Goal: Information Seeking & Learning: Find specific fact

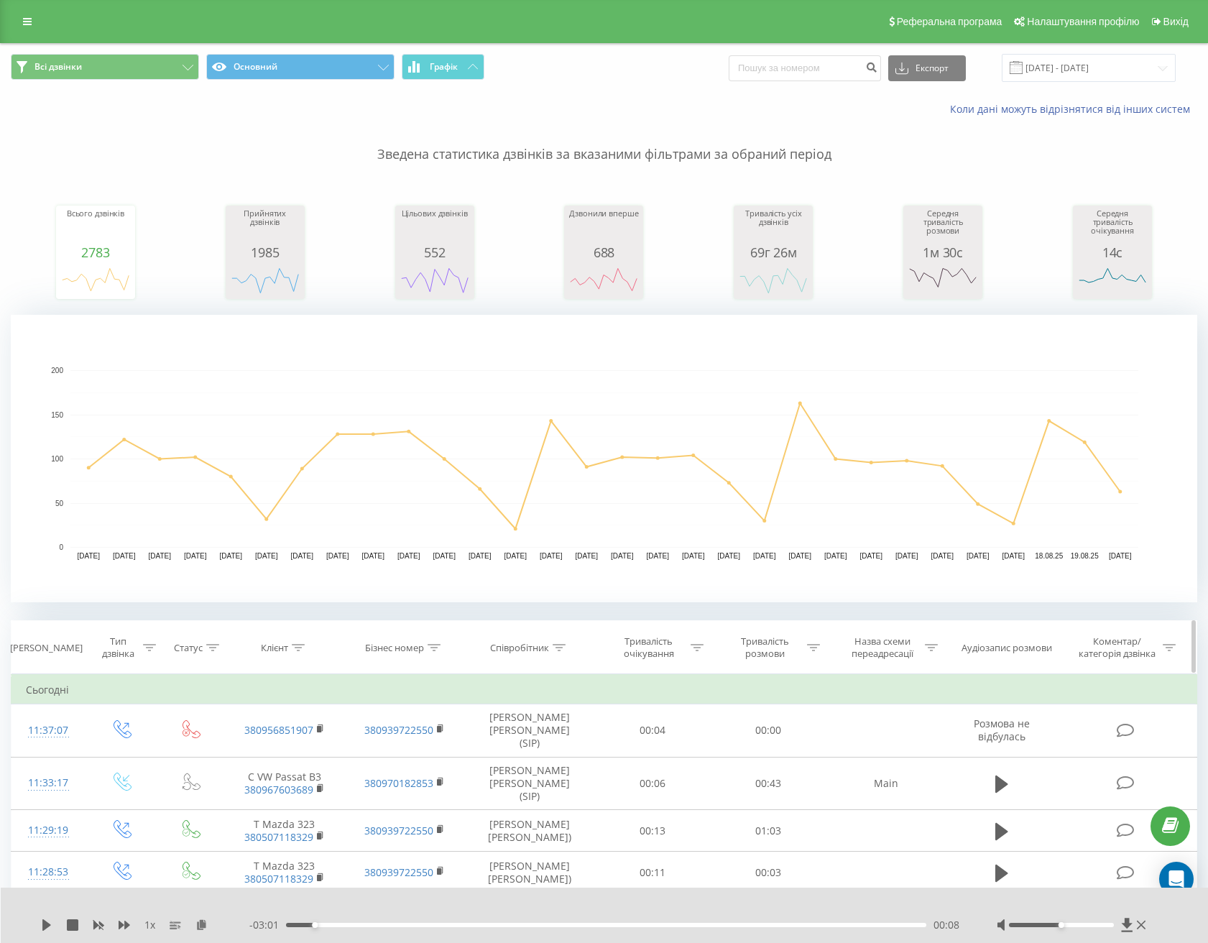
click at [277, 649] on div "Клієнт" at bounding box center [274, 648] width 27 height 12
click at [275, 737] on form "Містить Скасувати OK" at bounding box center [284, 750] width 126 height 92
click at [275, 746] on input "text" at bounding box center [284, 750] width 126 height 25
paste input "[PHONE_NUMBER]"
drag, startPoint x: 241, startPoint y: 748, endPoint x: 209, endPoint y: 747, distance: 31.6
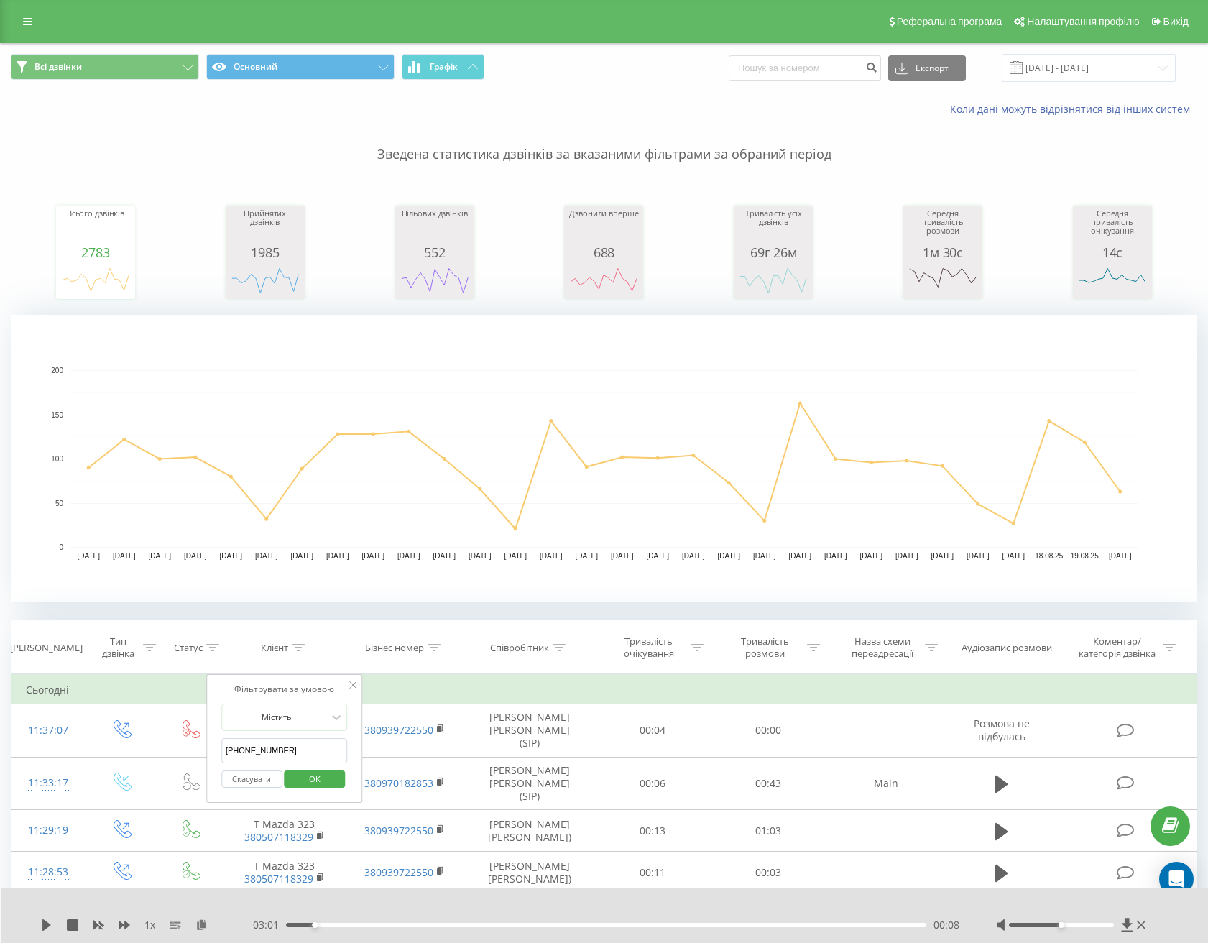
click at [212, 747] on div "Фільтрувати за умовою Містить [PHONE_NUMBER] Скасувати OK" at bounding box center [284, 738] width 157 height 129
type input "0974837456"
click button "OK" at bounding box center [315, 779] width 61 height 18
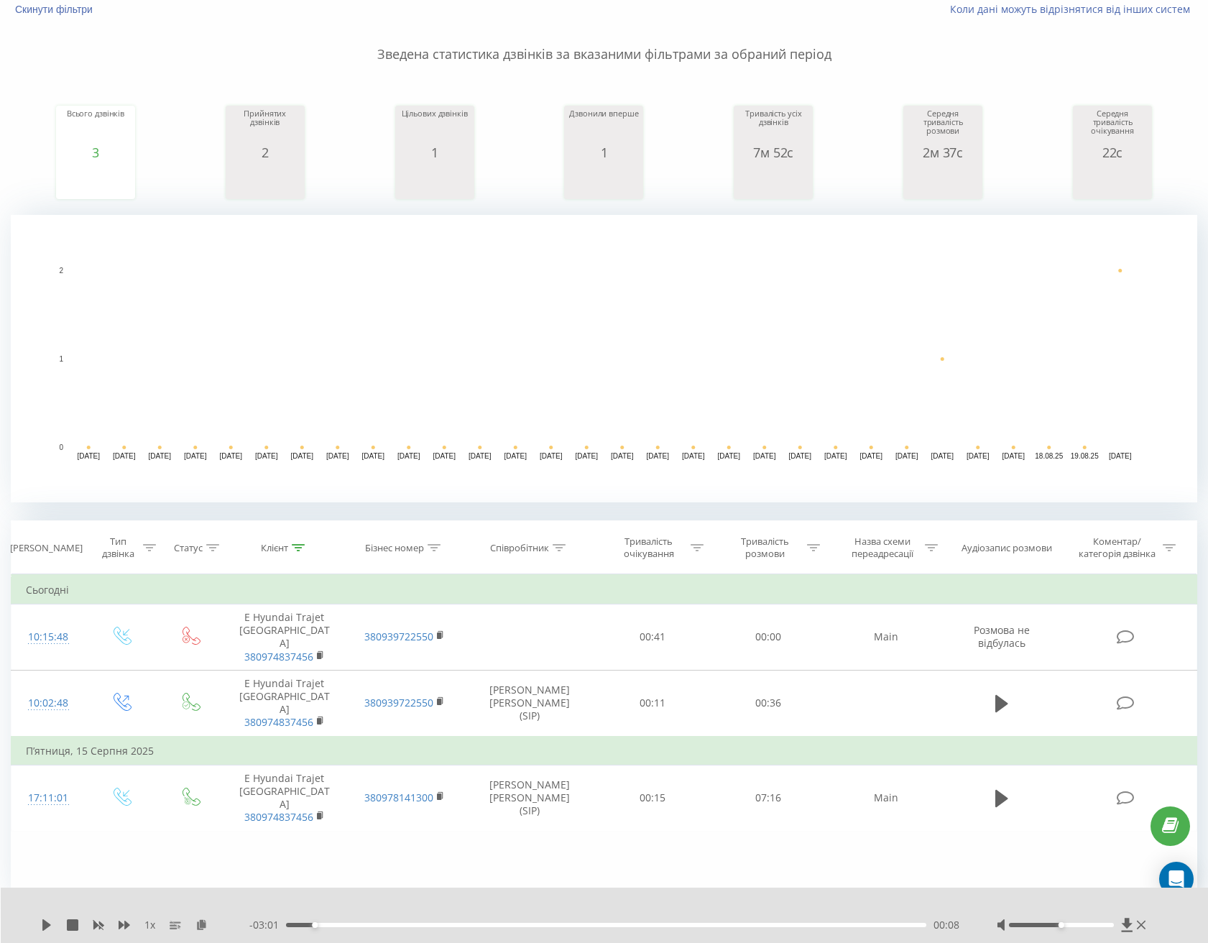
scroll to position [109, 0]
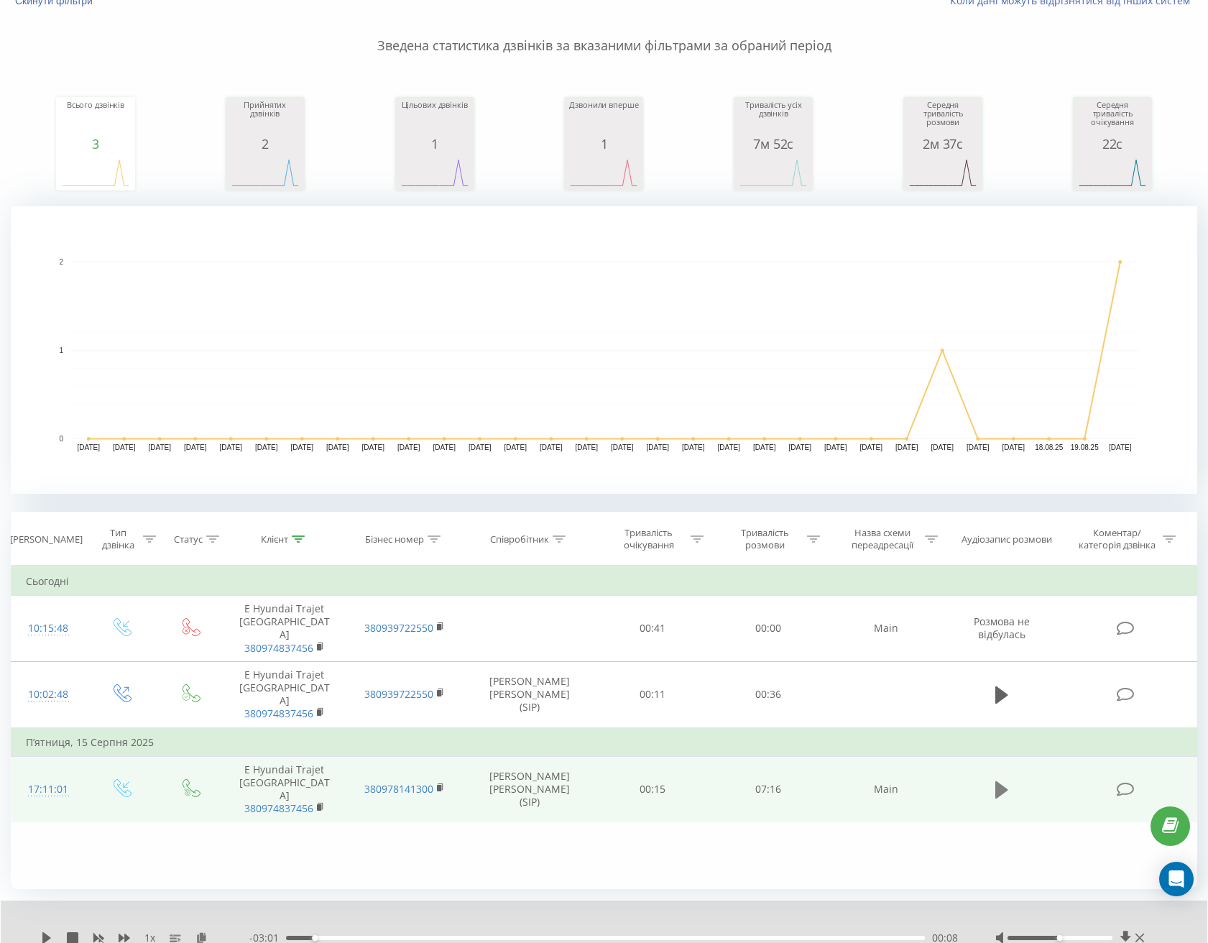
click at [1005, 780] on icon at bounding box center [1001, 790] width 13 height 20
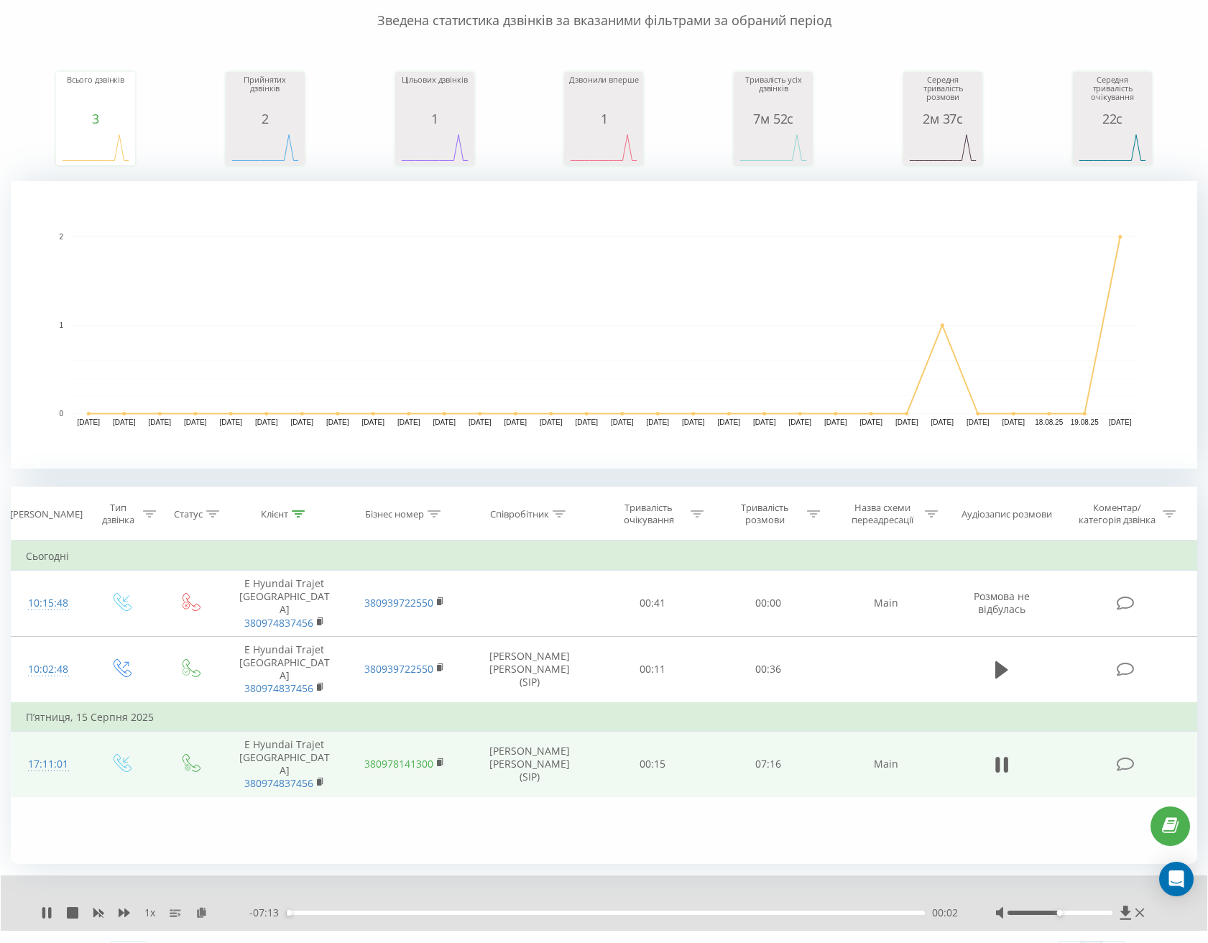
scroll to position [164, 0]
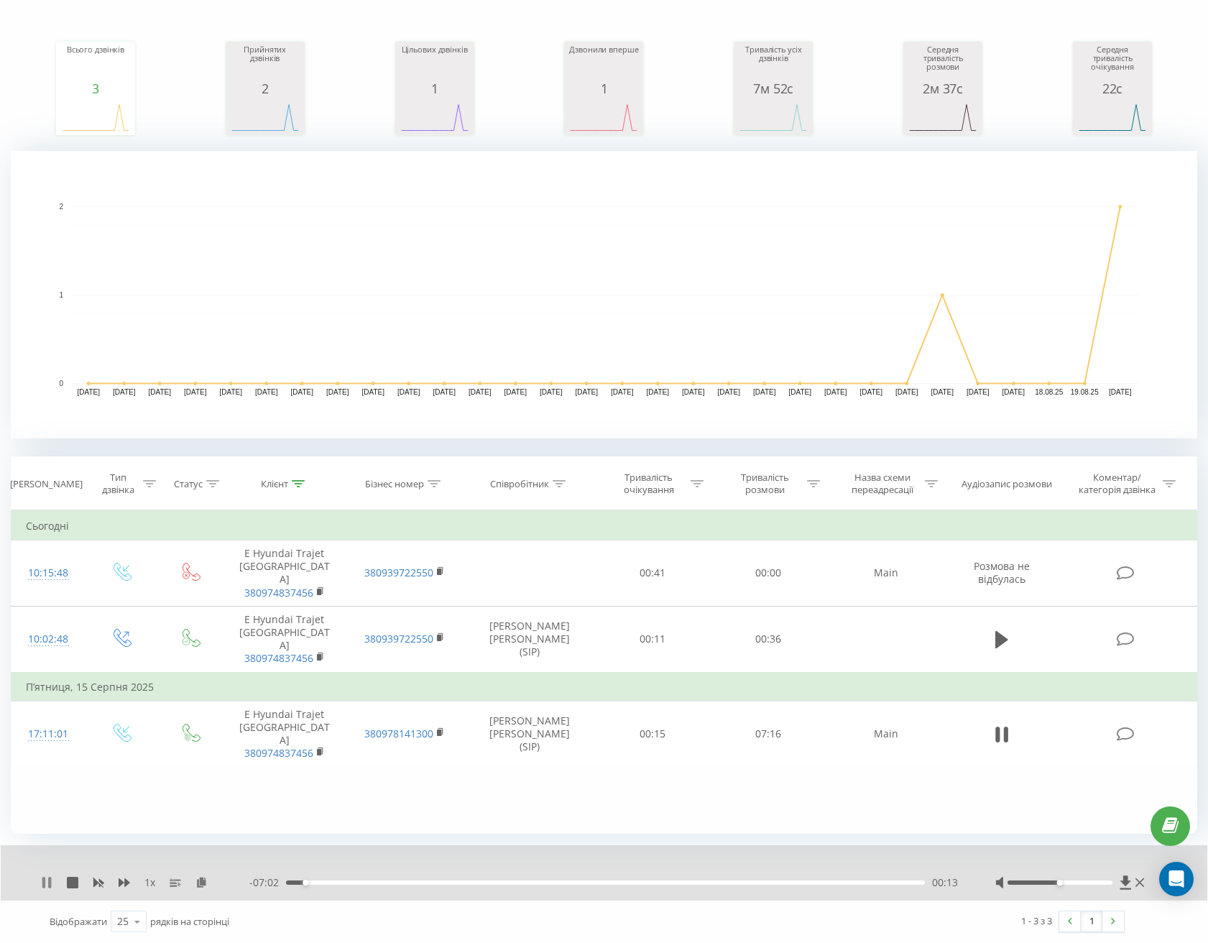
click at [46, 883] on icon at bounding box center [46, 882] width 11 height 11
click at [283, 491] on th "Клієнт" at bounding box center [284, 483] width 121 height 53
click at [290, 483] on div "Клієнт" at bounding box center [283, 484] width 44 height 12
click at [262, 613] on button "Скасувати" at bounding box center [251, 616] width 61 height 18
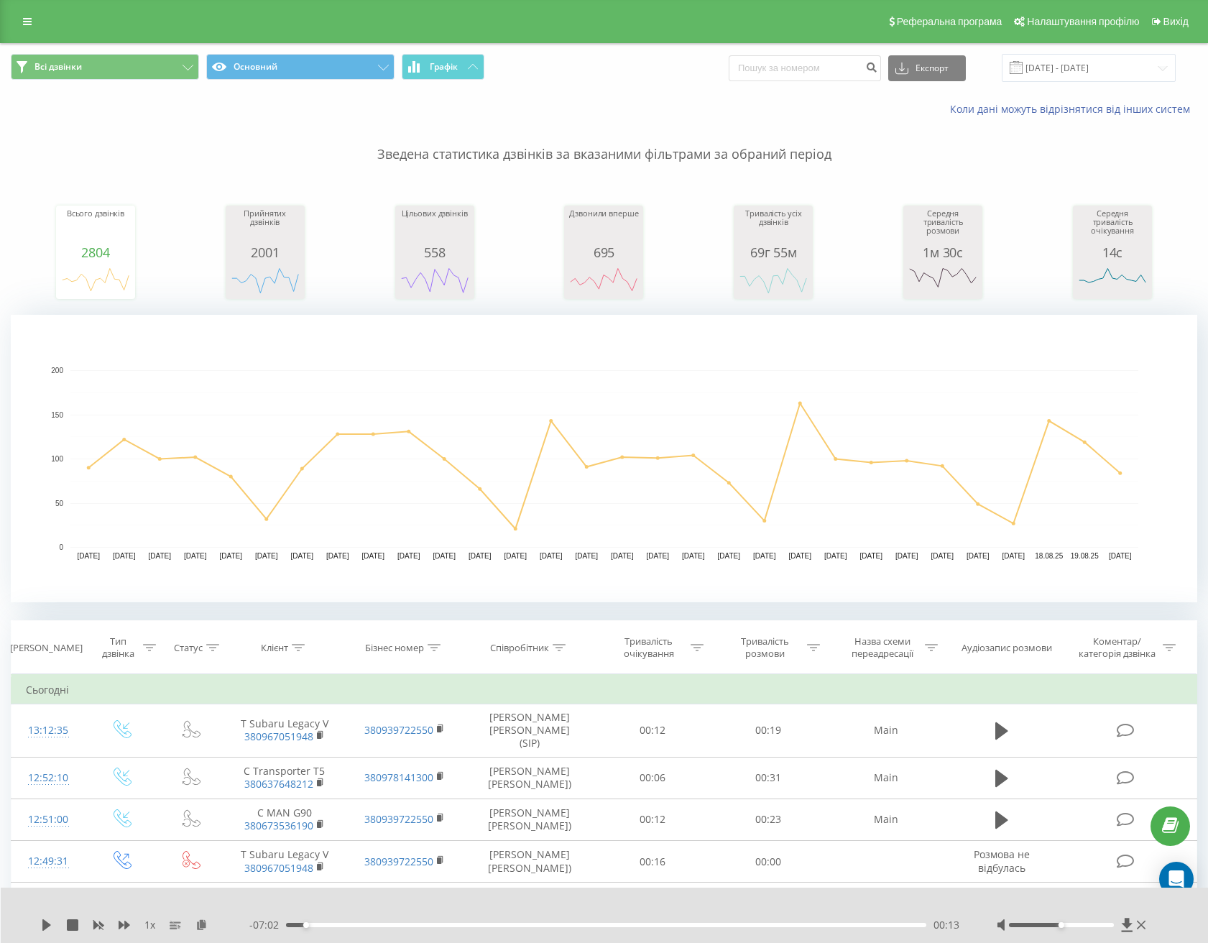
click at [1069, 51] on div "Всі дзвінки Основний Графік Експорт .csv .xls .xlsx [DATE] - [DATE]" at bounding box center [604, 68] width 1207 height 48
click at [1068, 63] on input "[DATE] - [DATE]" at bounding box center [1089, 68] width 174 height 28
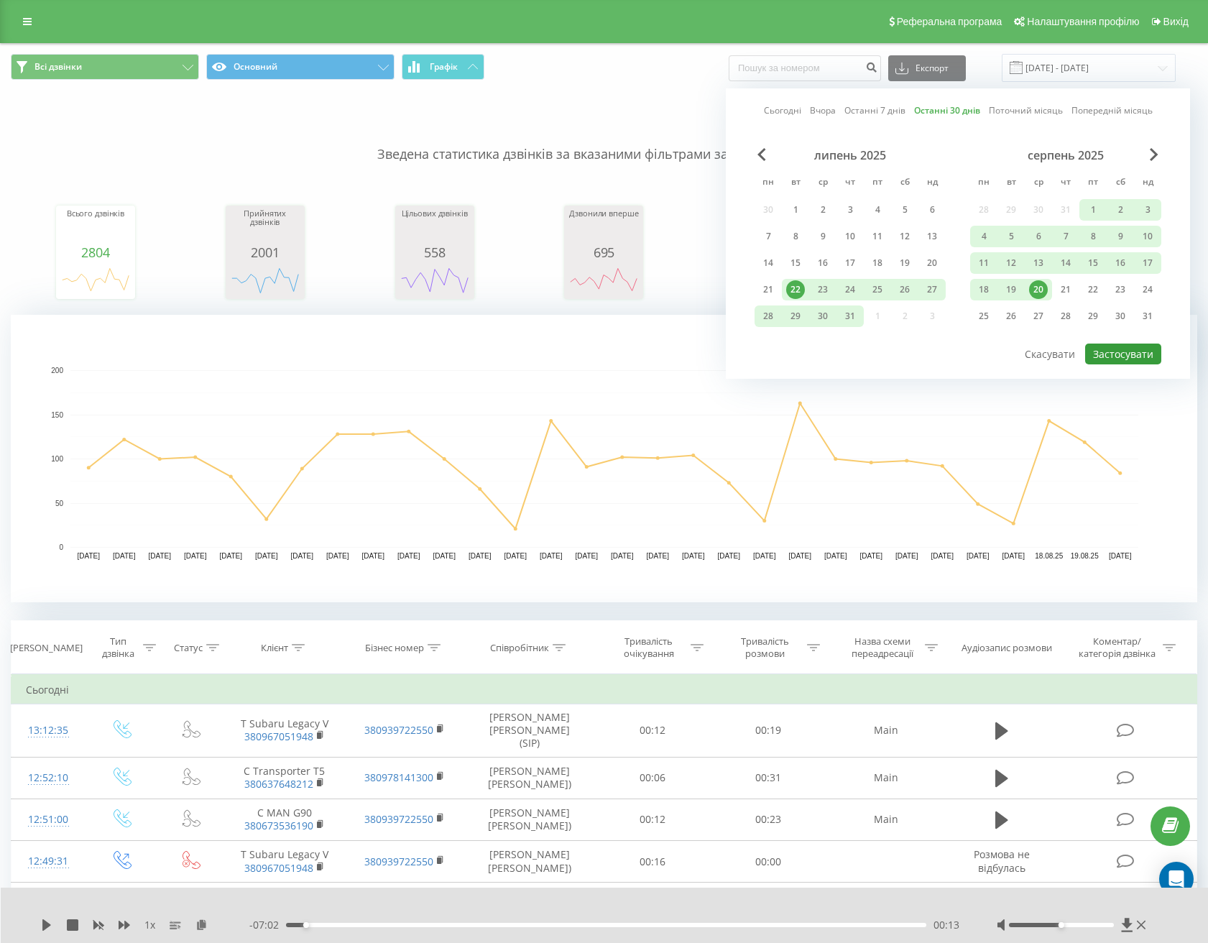
click at [1120, 359] on button "Застосувати" at bounding box center [1123, 354] width 76 height 21
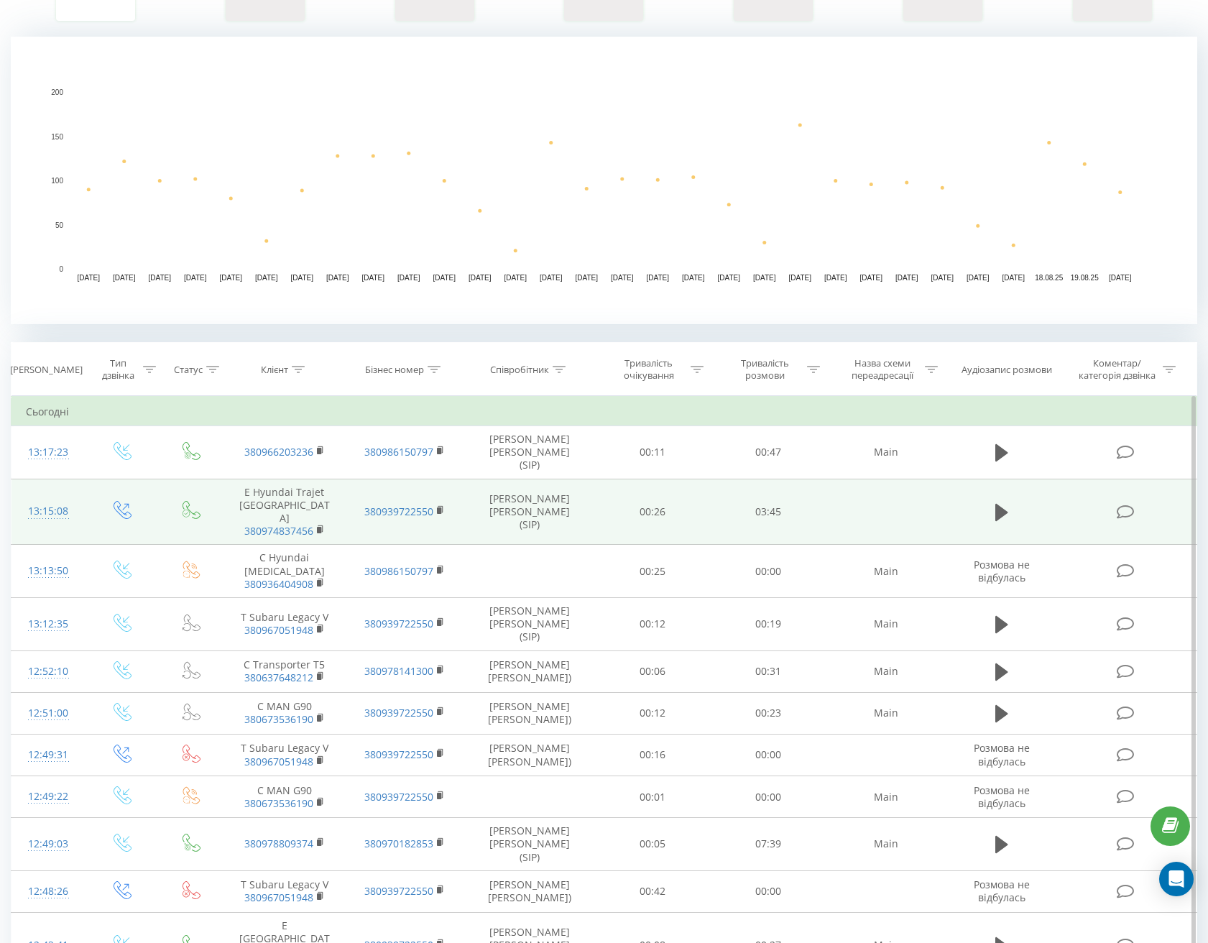
scroll to position [287, 0]
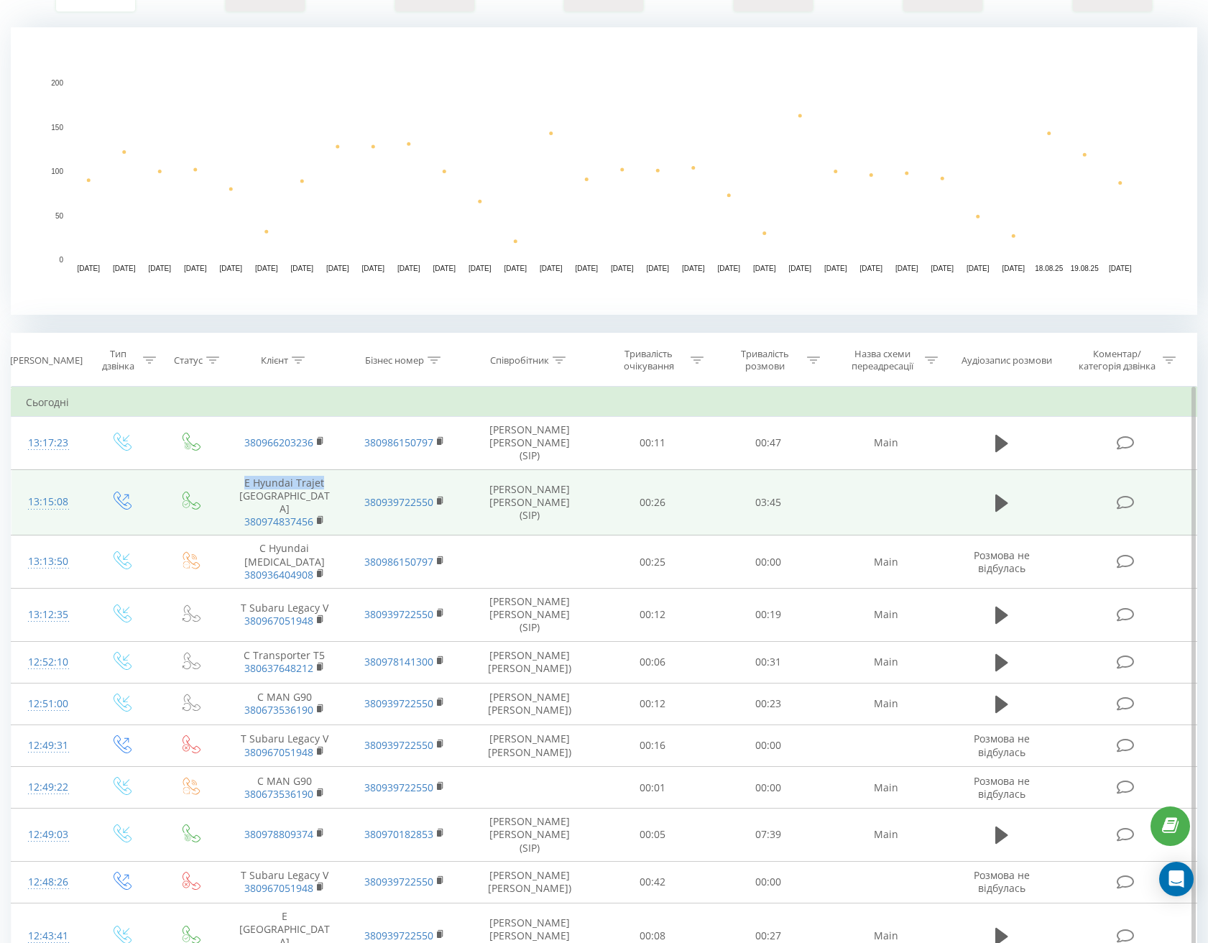
drag, startPoint x: 246, startPoint y: 482, endPoint x: 327, endPoint y: 481, distance: 81.2
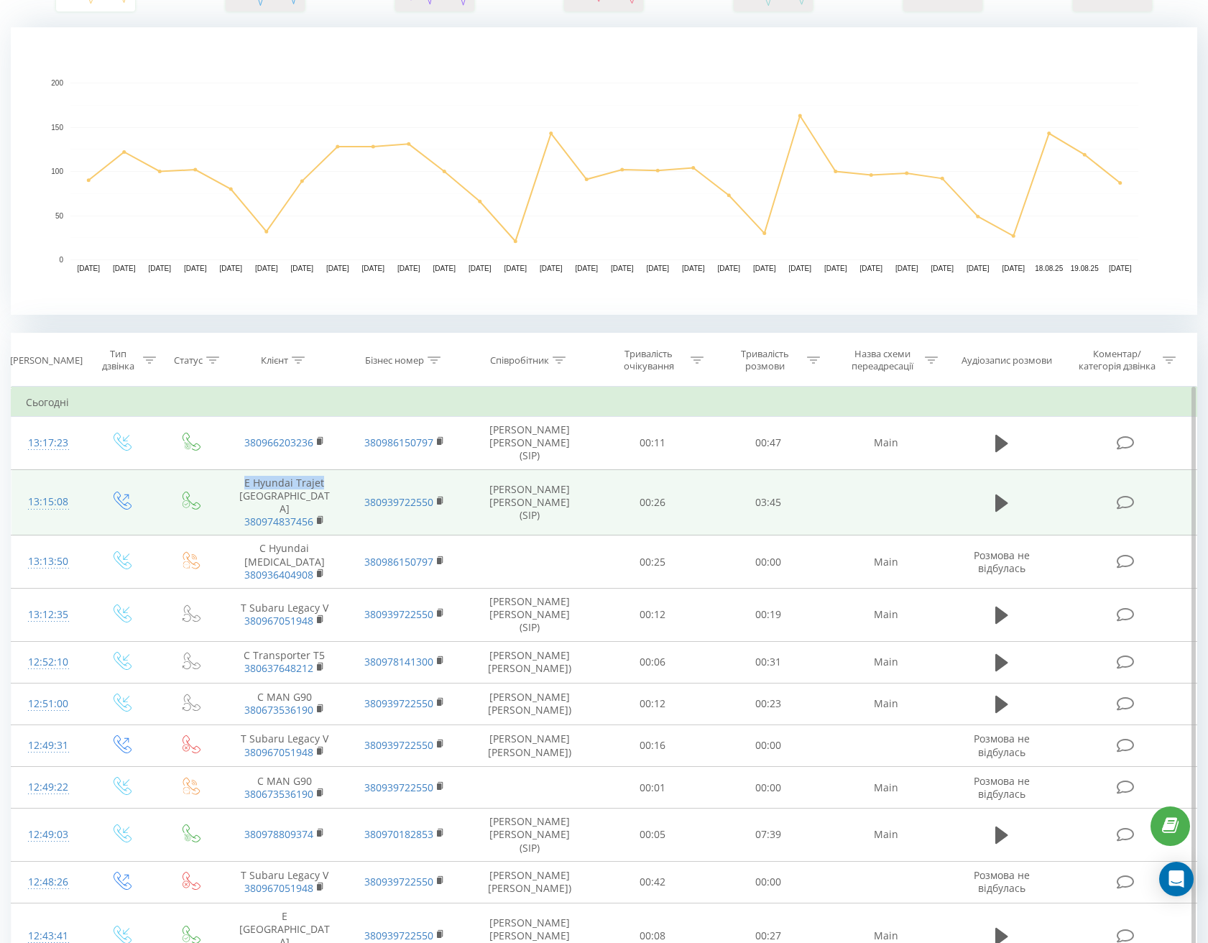
click at [327, 481] on td "Е Hyundai Trajet КИЕВ 380974837456" at bounding box center [284, 502] width 121 height 66
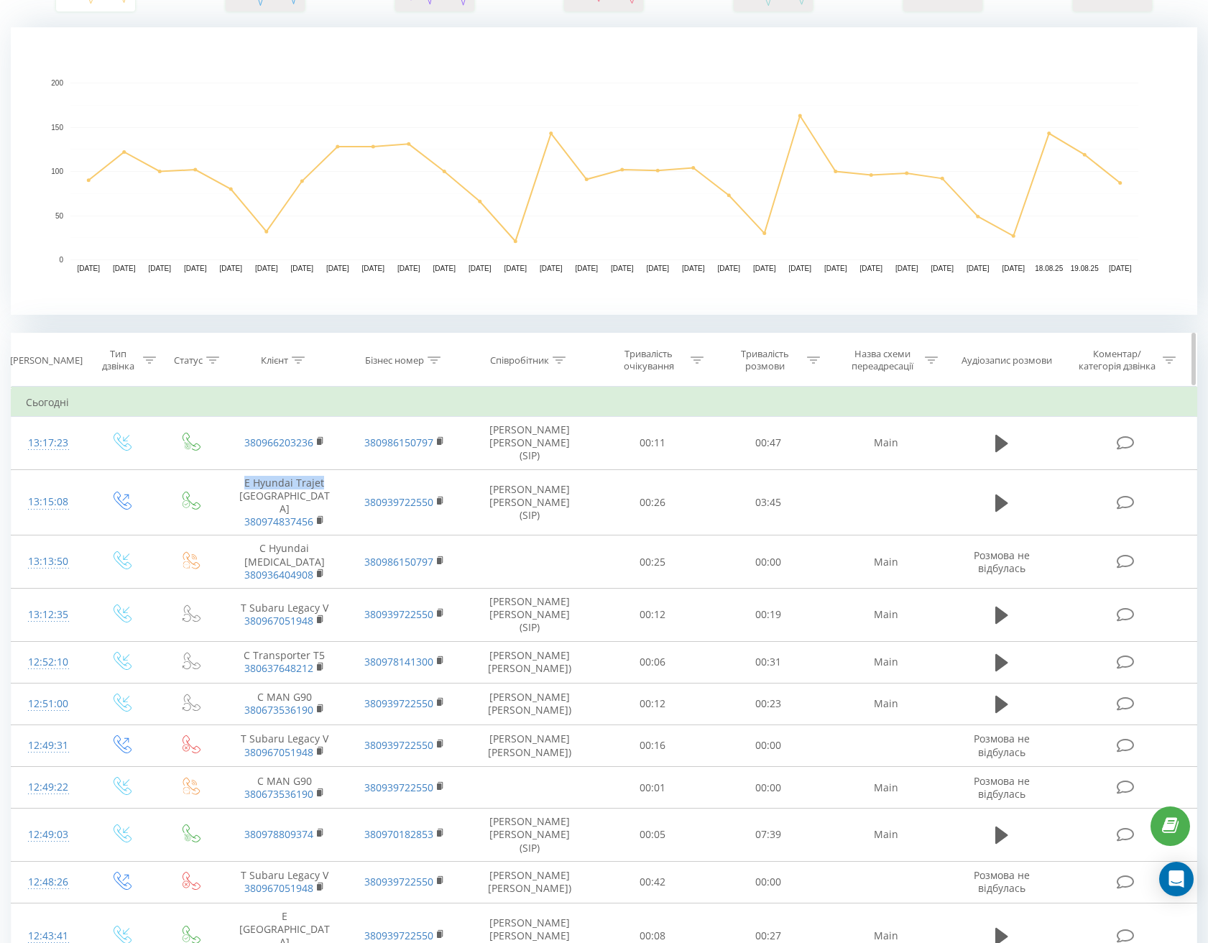
copy td "Е Hyundai Trajet"
click at [291, 355] on div "Клієнт" at bounding box center [283, 360] width 44 height 12
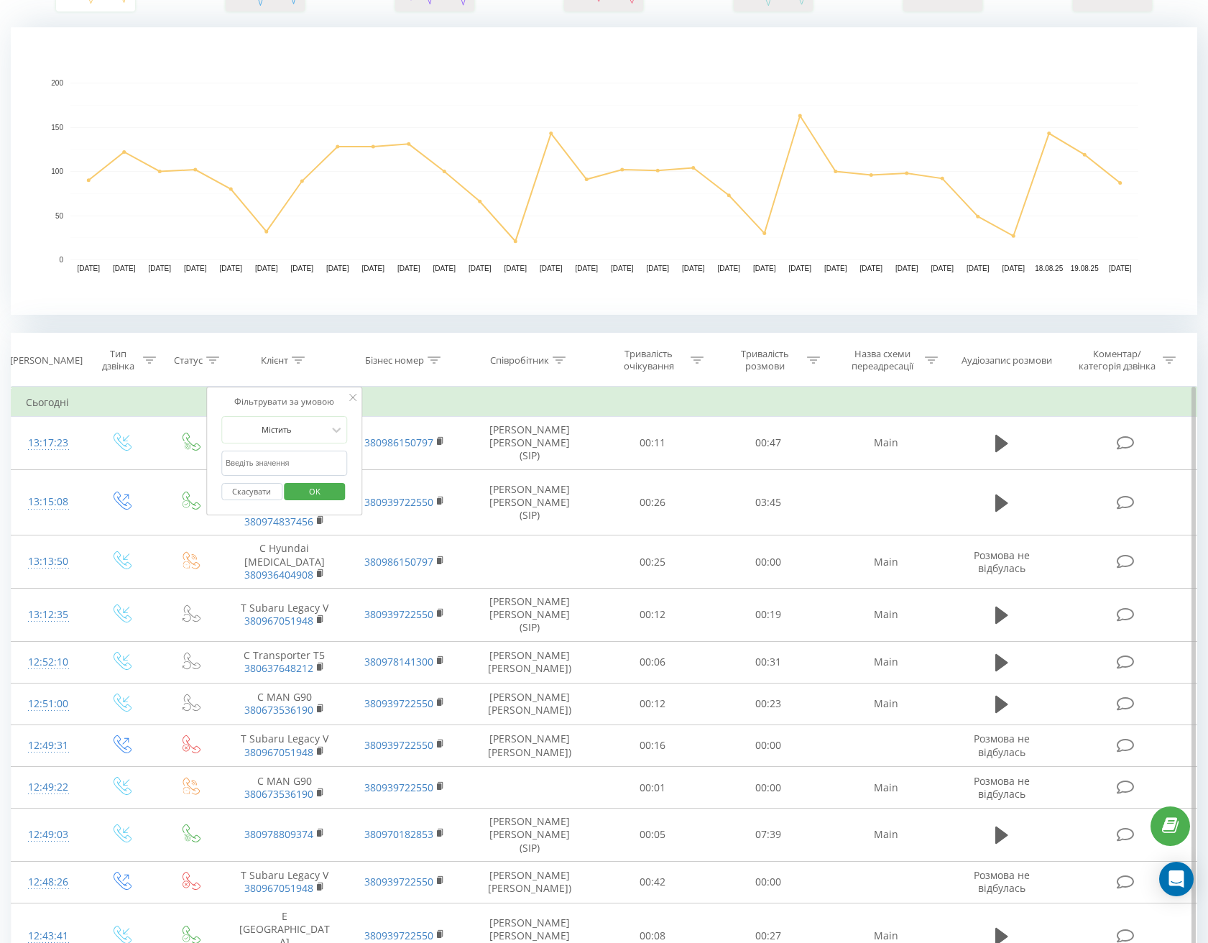
click at [264, 456] on input "text" at bounding box center [284, 463] width 126 height 25
paste input "Е Hyundai Trajet"
type input "Е Hyundai Trajet"
click at [313, 495] on span "OK" at bounding box center [315, 491] width 40 height 22
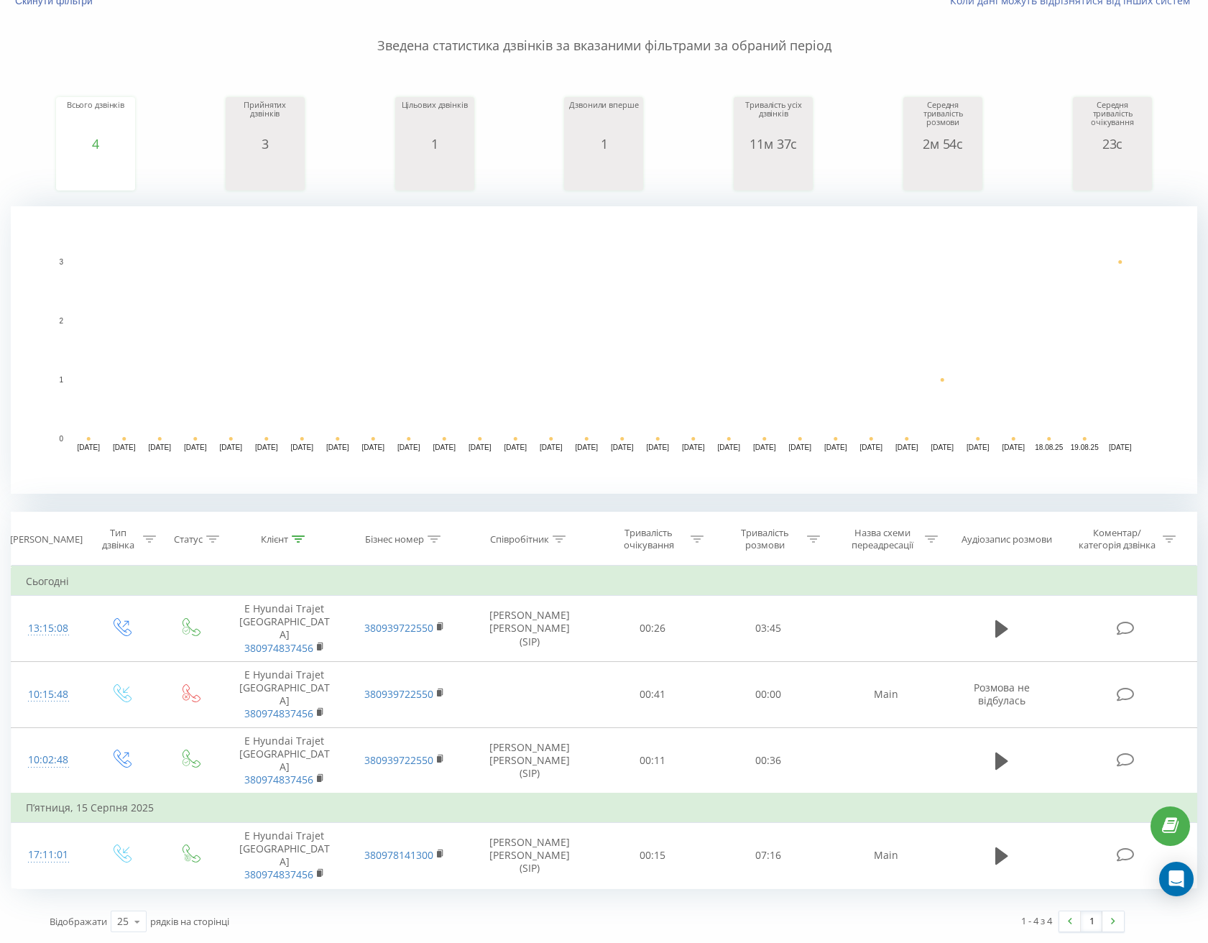
scroll to position [109, 0]
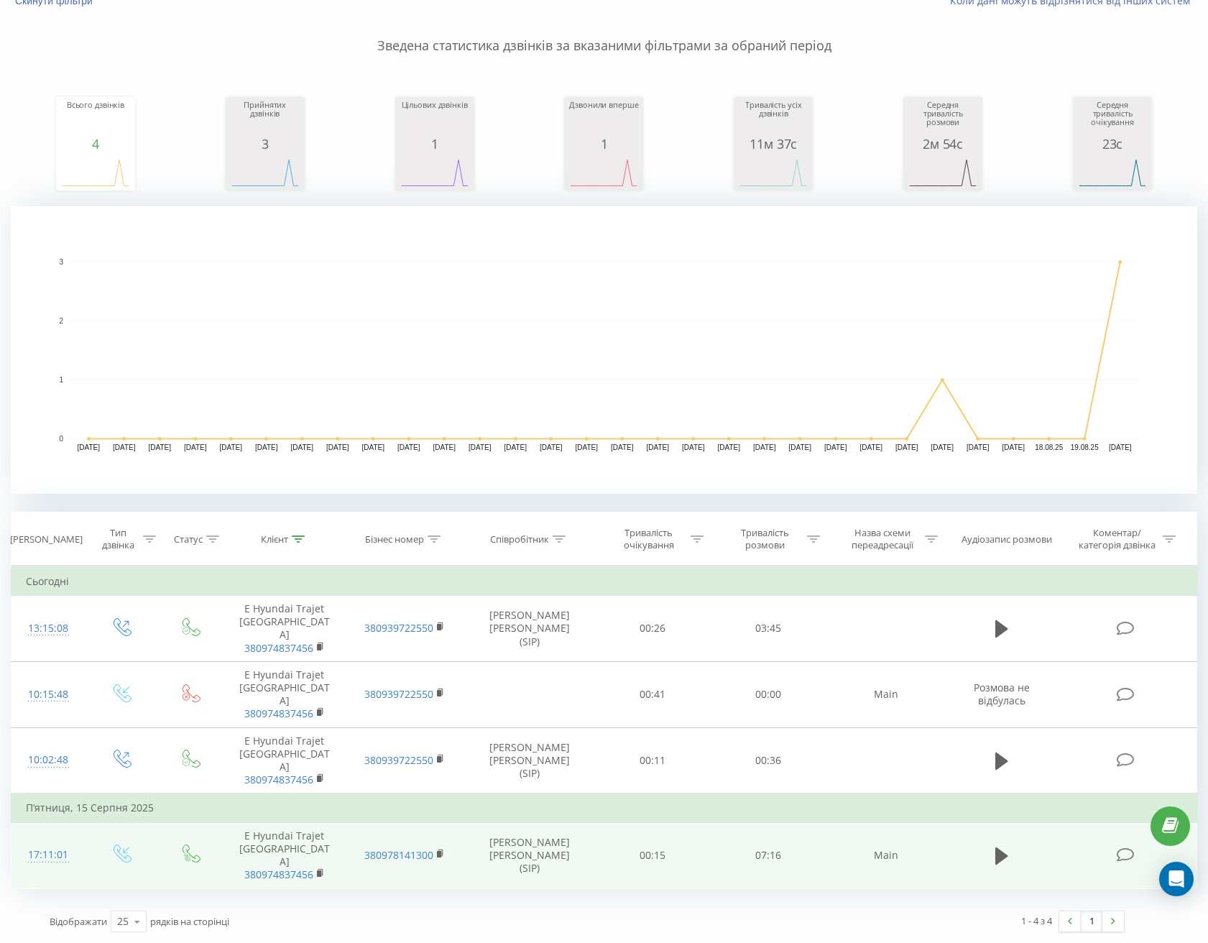
drag, startPoint x: 1001, startPoint y: 817, endPoint x: 968, endPoint y: 830, distance: 35.5
click at [1001, 846] on icon at bounding box center [1001, 856] width 13 height 20
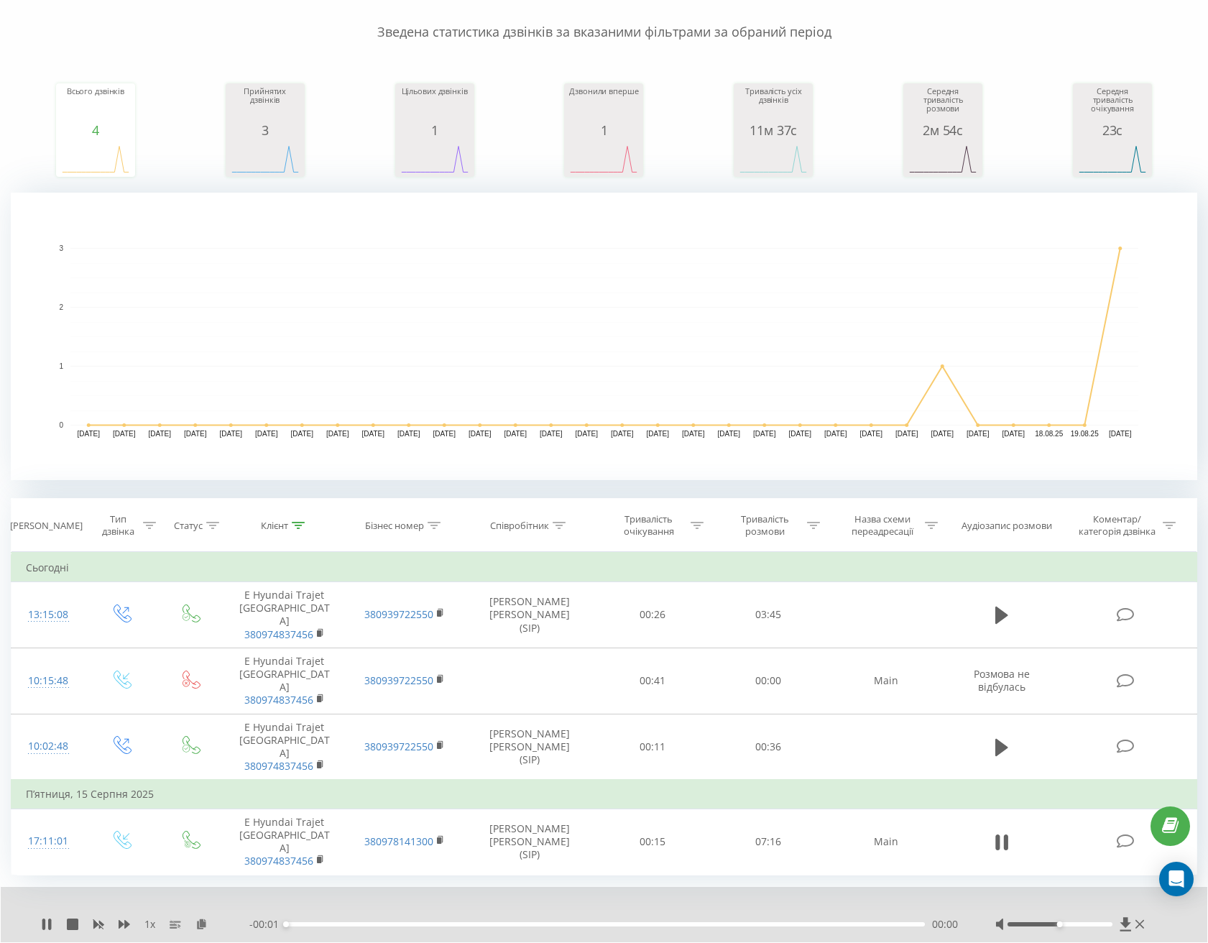
scroll to position [164, 0]
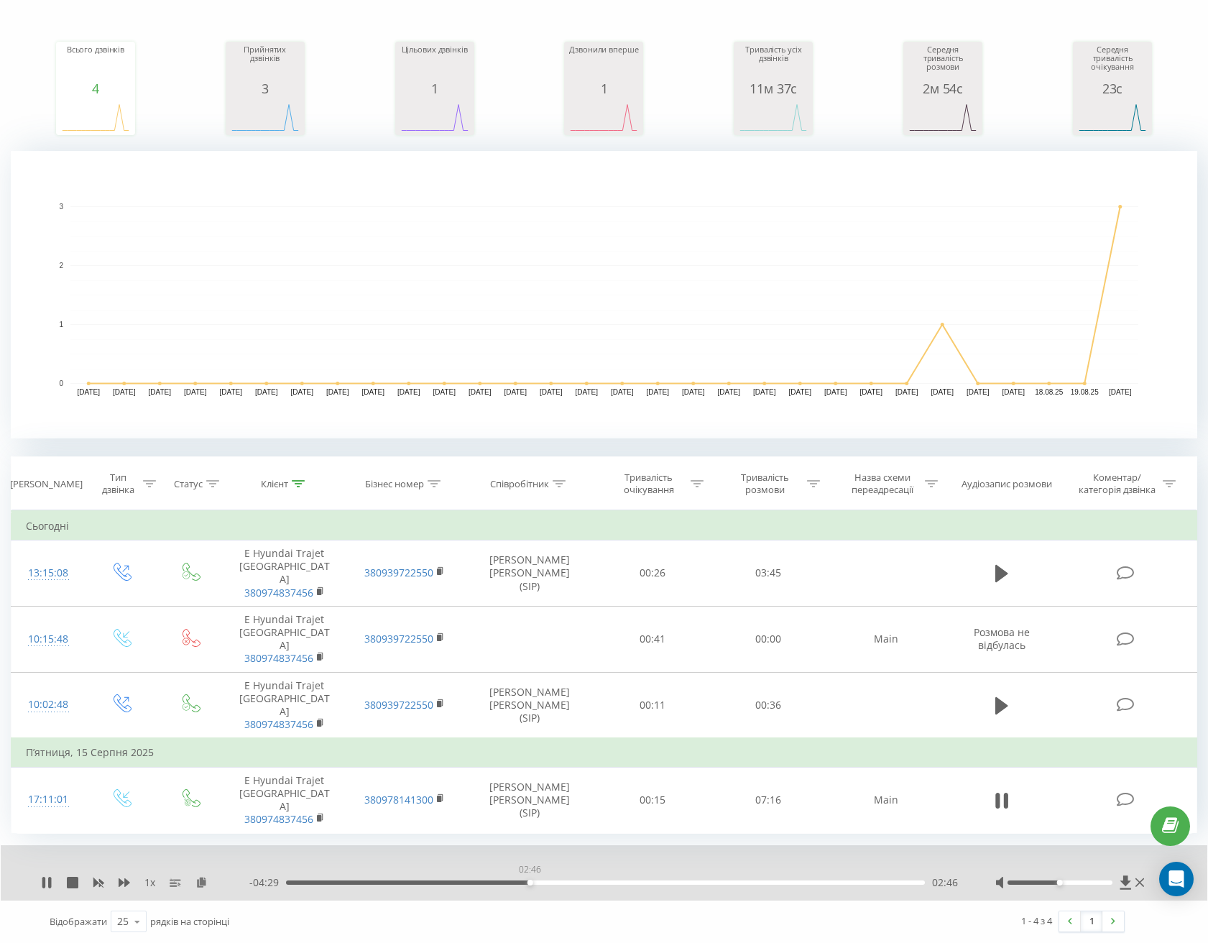
click at [530, 883] on div "02:46" at bounding box center [605, 882] width 639 height 4
click at [545, 883] on div "02:56" at bounding box center [605, 882] width 639 height 4
click at [612, 882] on div "02:57" at bounding box center [605, 882] width 639 height 4
click at [699, 883] on div "03:44" at bounding box center [605, 882] width 639 height 4
click at [760, 883] on div "05:23" at bounding box center [605, 882] width 639 height 4
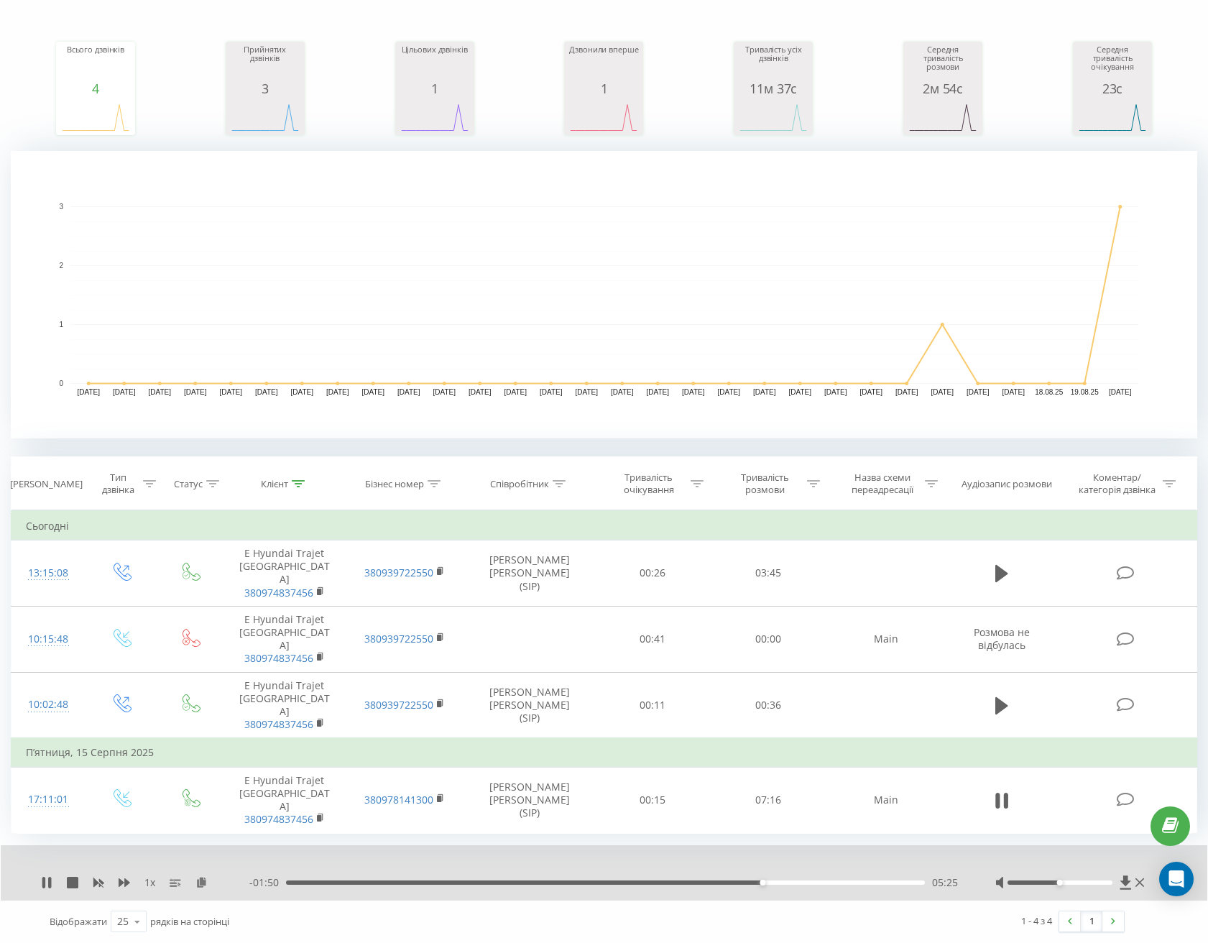
click at [815, 883] on div "05:25" at bounding box center [605, 882] width 639 height 4
click at [413, 883] on div "06:02" at bounding box center [605, 882] width 639 height 4
click at [326, 883] on div "00:27" at bounding box center [605, 882] width 639 height 4
click at [290, 882] on div "00:30" at bounding box center [605, 882] width 639 height 4
click at [302, 883] on div "00:05" at bounding box center [605, 882] width 639 height 4
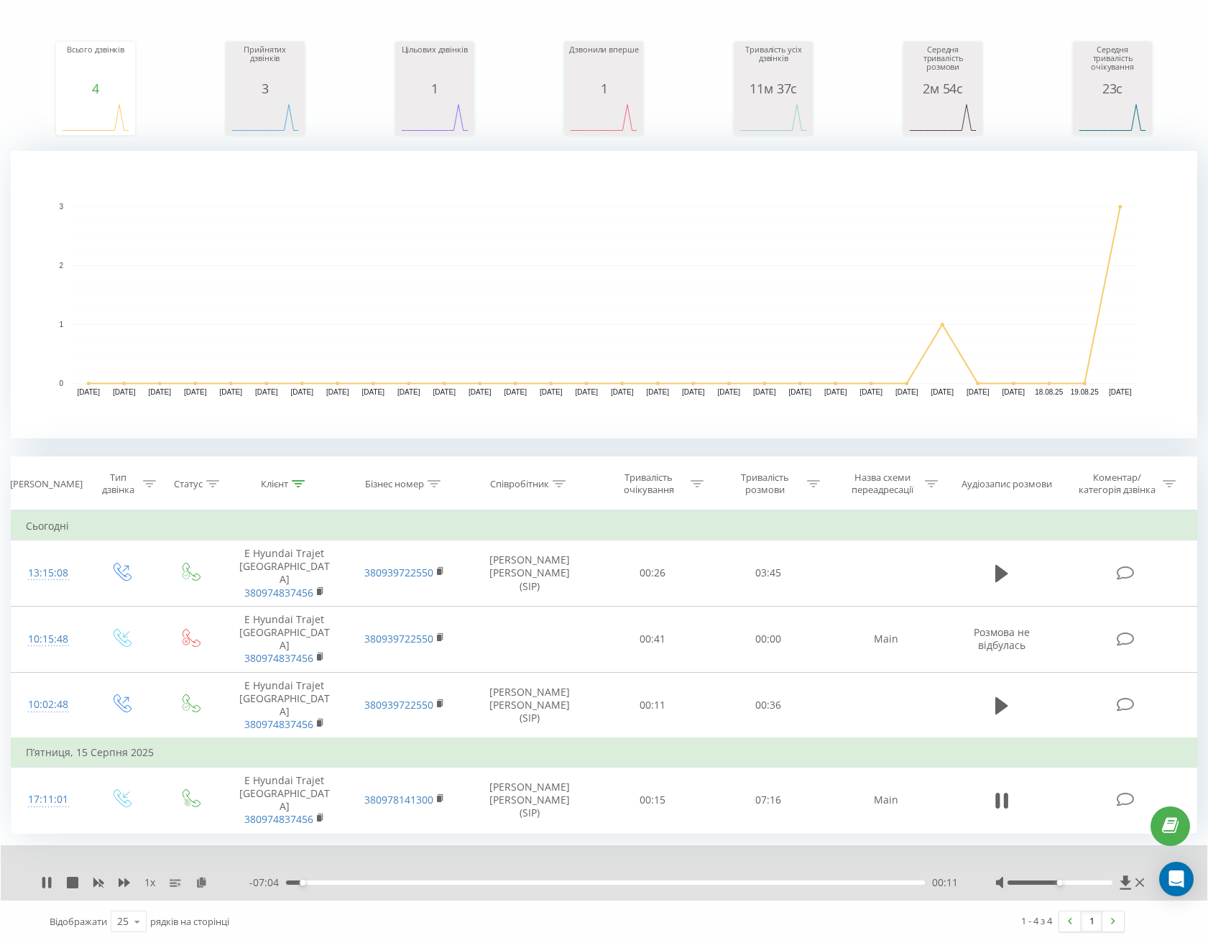
click at [307, 881] on div "00:11" at bounding box center [605, 882] width 639 height 4
click at [313, 881] on div "00:19" at bounding box center [314, 883] width 6 height 6
click at [318, 881] on div "00:19" at bounding box center [605, 882] width 639 height 4
click at [330, 882] on div "00:23" at bounding box center [605, 882] width 639 height 4
click at [343, 882] on div "00:39" at bounding box center [605, 882] width 639 height 4
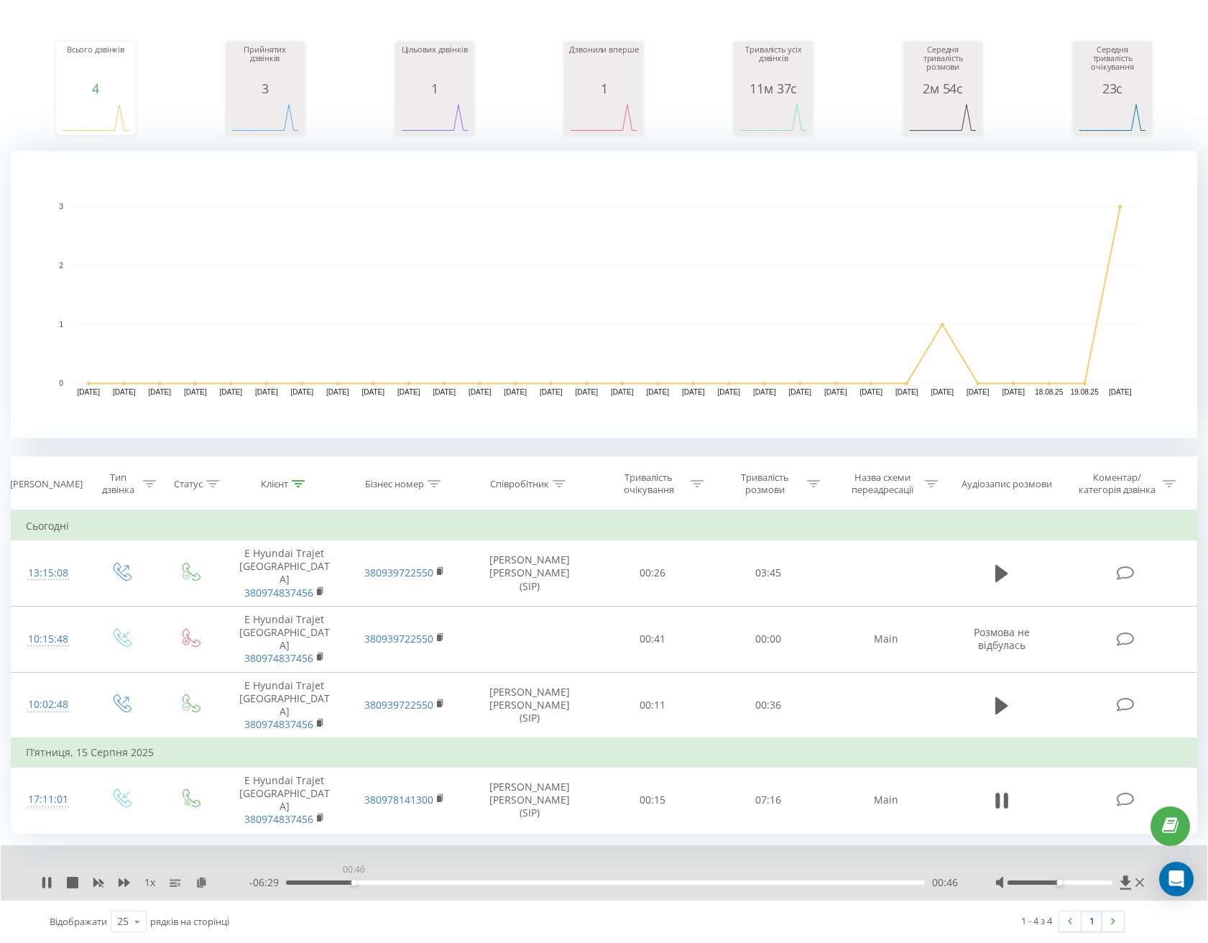
click at [354, 883] on div "00:46" at bounding box center [605, 882] width 639 height 4
click at [336, 884] on div "00:34" at bounding box center [605, 882] width 639 height 4
click at [346, 884] on div "00:35" at bounding box center [605, 882] width 639 height 4
click at [354, 883] on div "00:46" at bounding box center [605, 882] width 639 height 4
click at [356, 883] on div "00:46" at bounding box center [355, 883] width 6 height 6
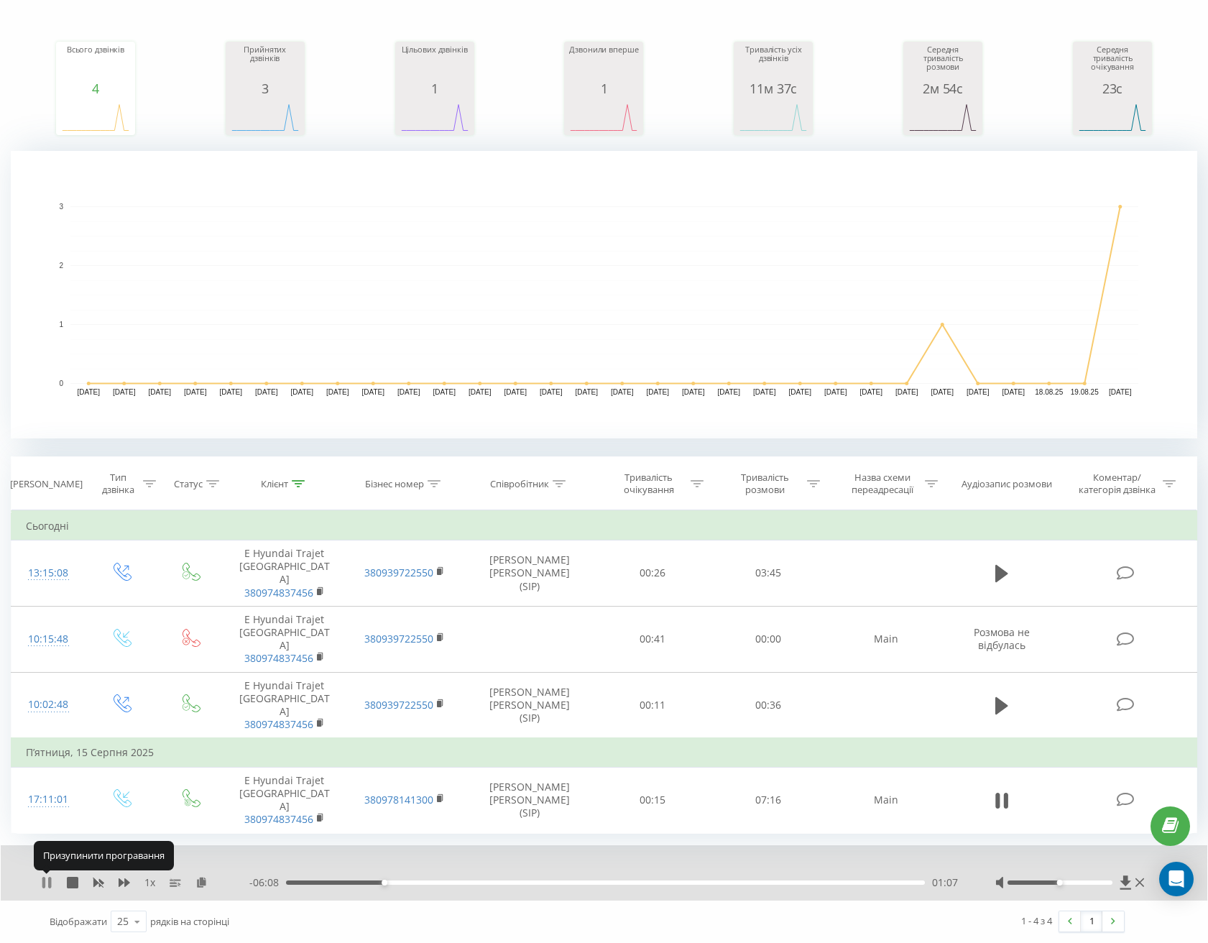
click at [49, 881] on icon at bounding box center [49, 882] width 3 height 11
click at [38, 880] on div "1 x - 06:08 01:07 01:07" at bounding box center [604, 872] width 1207 height 55
click at [40, 882] on div "1 x - 06:08 01:07 01:07" at bounding box center [604, 872] width 1207 height 55
click at [45, 883] on icon at bounding box center [46, 882] width 11 height 11
click at [391, 882] on div "01:11" at bounding box center [605, 882] width 639 height 4
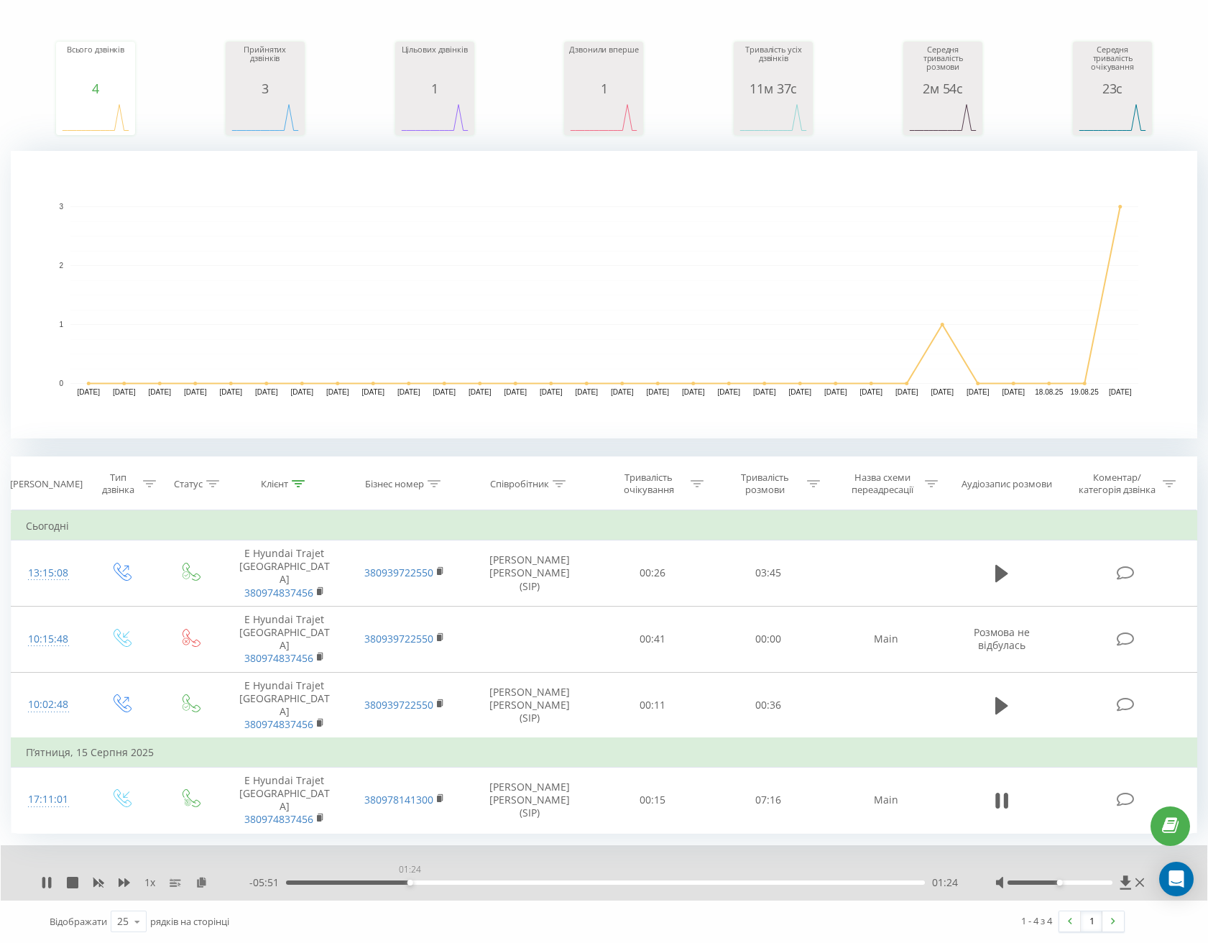
click at [410, 882] on div "01:24" at bounding box center [605, 882] width 639 height 4
click at [429, 883] on div "01:25" at bounding box center [605, 882] width 639 height 4
click at [48, 883] on icon at bounding box center [46, 882] width 11 height 11
click at [47, 883] on icon at bounding box center [46, 882] width 9 height 11
click at [412, 882] on div "01:26" at bounding box center [605, 882] width 639 height 4
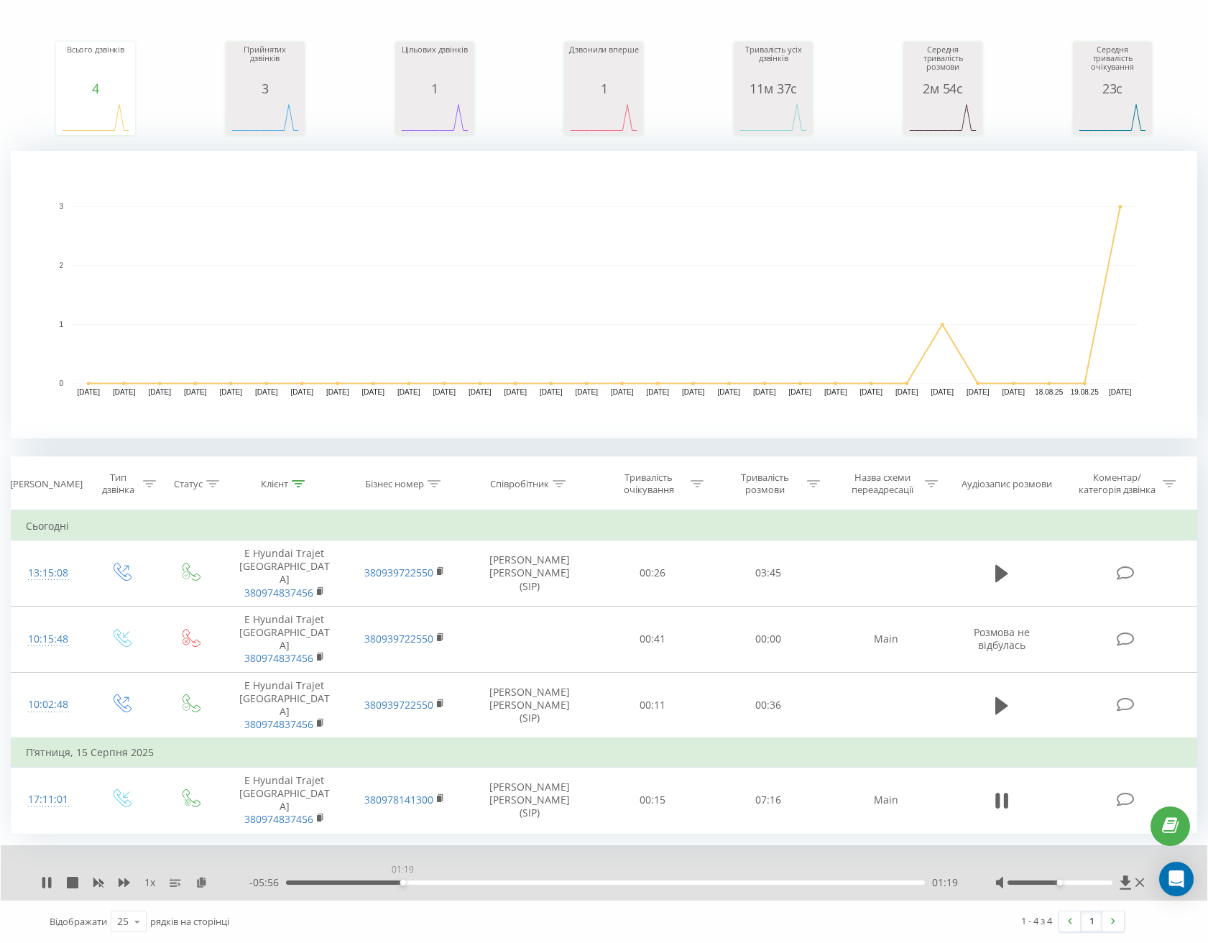
click at [402, 882] on div "01:19" at bounding box center [605, 882] width 639 height 4
click at [47, 883] on icon at bounding box center [46, 882] width 11 height 11
